Goal: Transaction & Acquisition: Purchase product/service

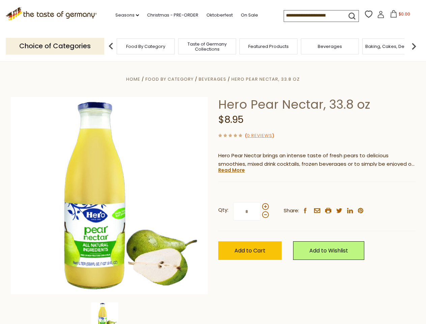
click at [213, 162] on div "Home Food By Category [GEOGRAPHIC_DATA] Hero Pear Nectar, 33.8 oz Hero Pear Nec…" at bounding box center [213, 205] width 415 height 260
click at [124, 15] on link "Seasons dropdown_arrow" at bounding box center [127, 14] width 24 height 7
click at [399, 16] on span "$0.00" at bounding box center [404, 14] width 11 height 6
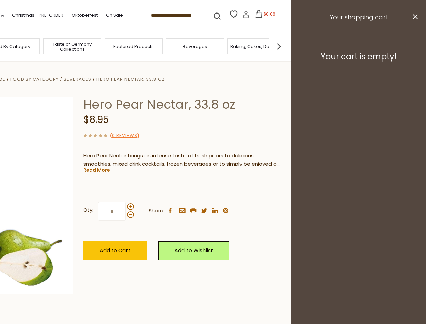
click at [57, 46] on div "All Seasons Recipes Game Day [DATE] [DATE] [DATE][PERSON_NAME] [DATE] Springfes…" at bounding box center [18, 159] width 77 height 286
click at [414, 46] on footer "Your cart is empty!" at bounding box center [358, 57] width 135 height 44
click at [213, 193] on div "Qty: * Share: facebook email printer twitter linkedin pinterest" at bounding box center [181, 211] width 197 height 39
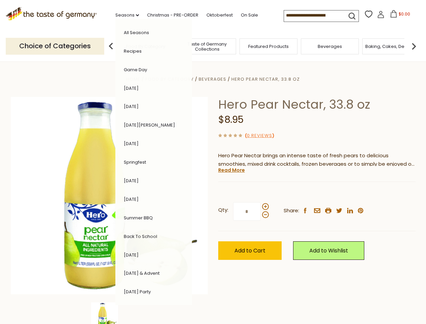
click at [109, 313] on div "Home Food By Category [GEOGRAPHIC_DATA] Hero Pear Nectar, 33.8 oz Hero Pear Nec…" at bounding box center [213, 205] width 415 height 260
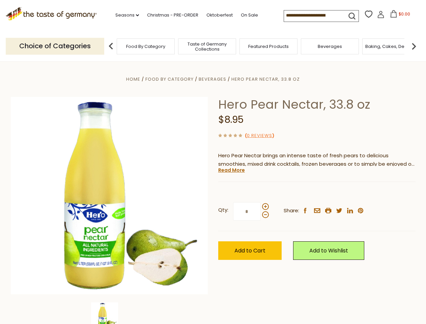
click at [109, 313] on img at bounding box center [104, 315] width 27 height 27
click at [231, 170] on link "Read More" at bounding box center [231, 170] width 27 height 7
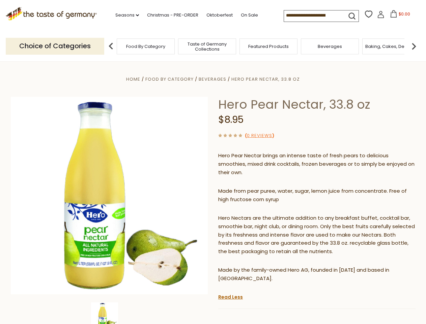
click at [265, 214] on p "Hero Nectars are the ultimate addition to any breakfast buffet, cocktail bar, s…" at bounding box center [316, 235] width 197 height 42
